Goal: Task Accomplishment & Management: Manage account settings

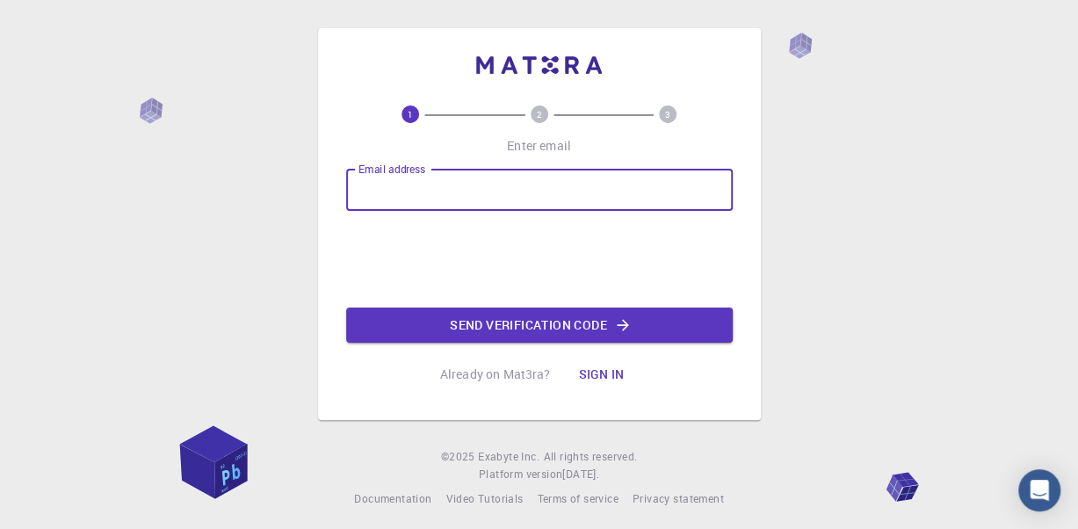
click at [462, 201] on input "Email address" at bounding box center [539, 190] width 387 height 42
type input "[EMAIL_ADDRESS][DOMAIN_NAME]"
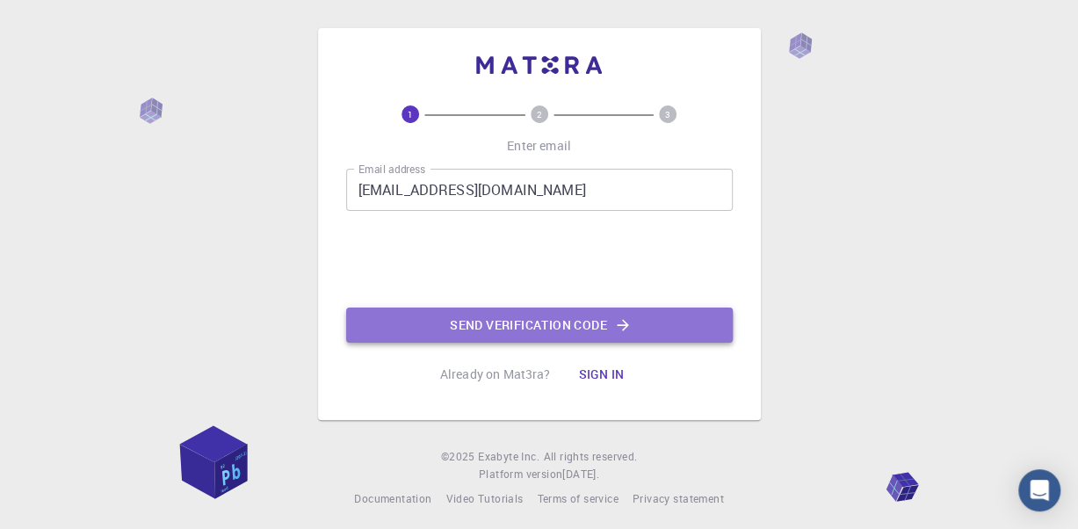
click at [621, 324] on icon "button" at bounding box center [623, 325] width 18 height 18
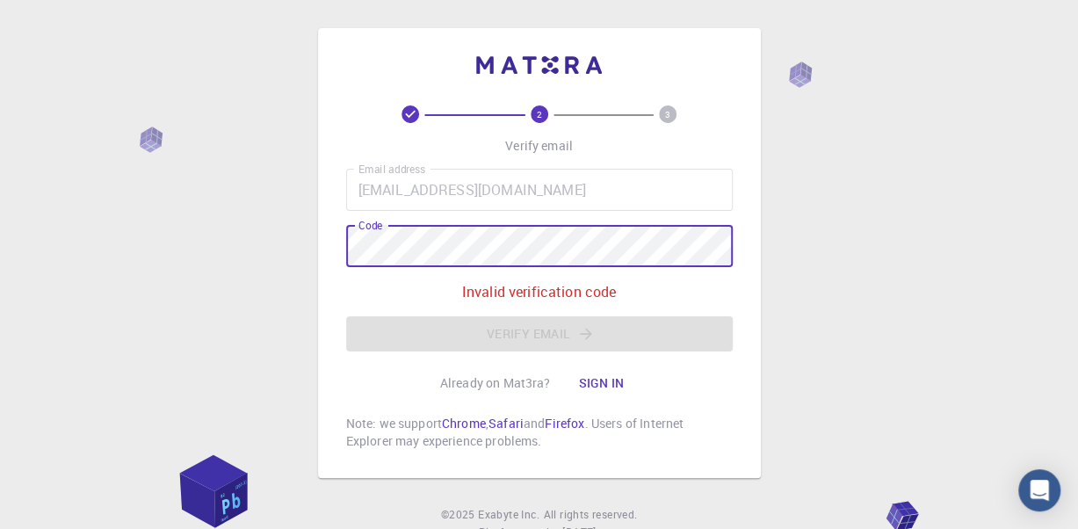
click at [593, 389] on button "Sign in" at bounding box center [601, 383] width 74 height 35
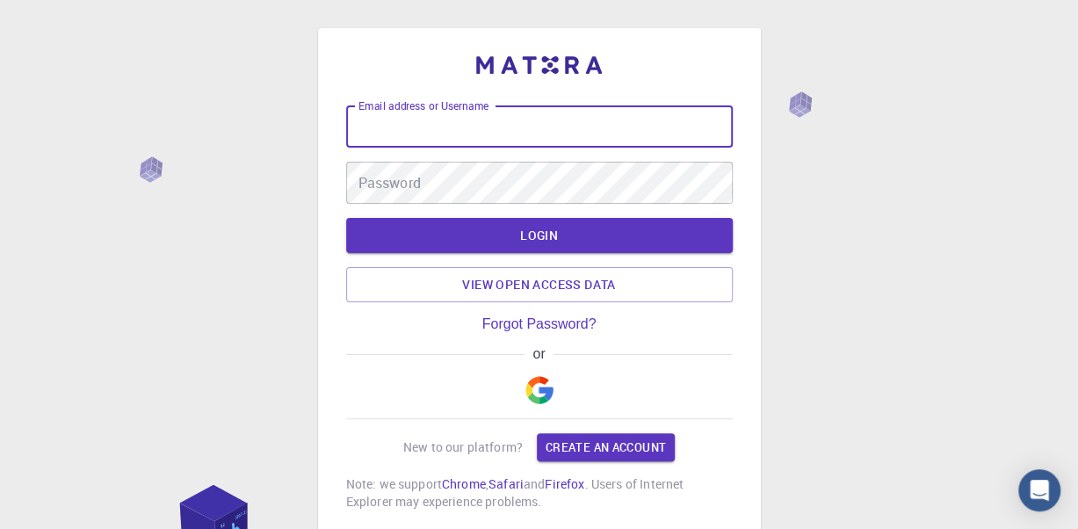
click at [441, 120] on input "Email address or Username" at bounding box center [539, 126] width 387 height 42
type input "[EMAIL_ADDRESS][DOMAIN_NAME]"
click at [346, 218] on button "LOGIN" at bounding box center [539, 235] width 387 height 35
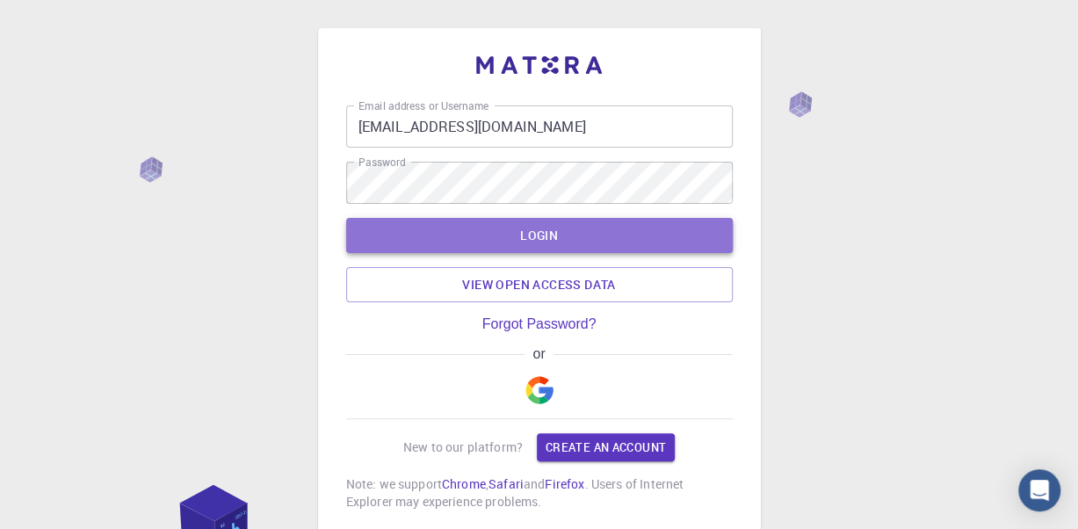
click at [443, 220] on button "LOGIN" at bounding box center [539, 235] width 387 height 35
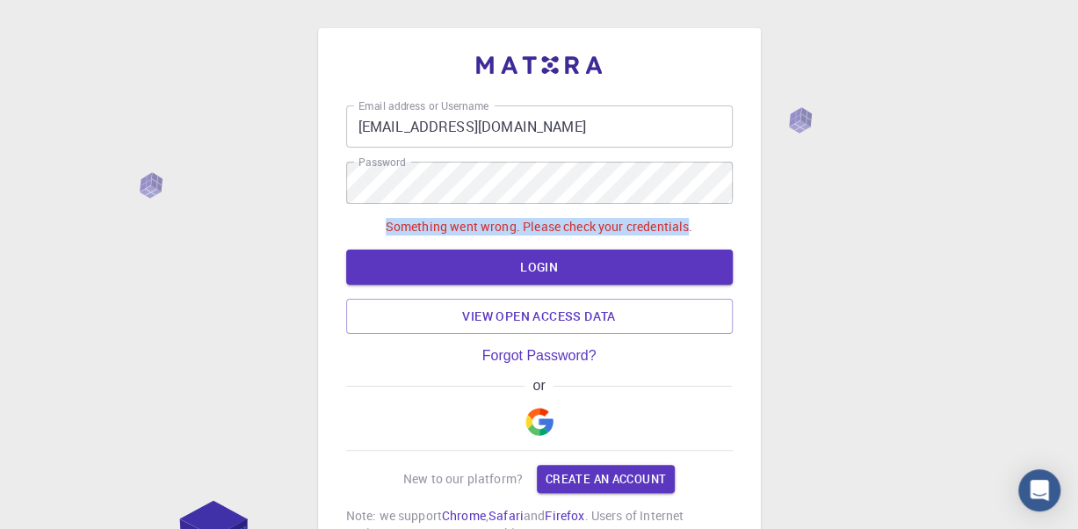
drag, startPoint x: 386, startPoint y: 226, endPoint x: 691, endPoint y: 223, distance: 305.0
click at [691, 223] on p "Something went wrong. Please check your credentials." at bounding box center [540, 227] width 308 height 18
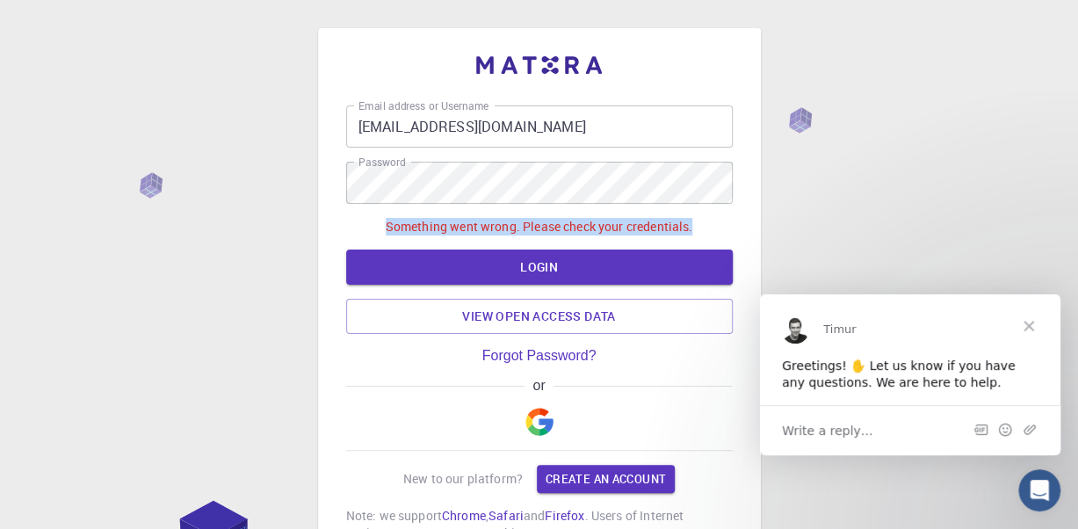
drag, startPoint x: 867, startPoint y: 103, endPoint x: 714, endPoint y: 228, distance: 198.1
click at [714, 228] on div "Something went wrong. Please check your credentials." at bounding box center [539, 227] width 387 height 18
click at [544, 420] on img "button" at bounding box center [540, 422] width 28 height 28
click at [139, 294] on div "Email address or Username [EMAIL_ADDRESS][DOMAIN_NAME] Email address or Usernam…" at bounding box center [539, 343] width 1078 height 686
